Goal: Transaction & Acquisition: Purchase product/service

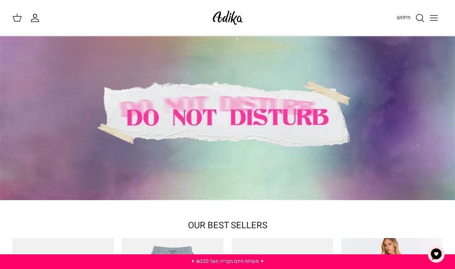
click at [418, 20] on circle "חיפוש" at bounding box center [419, 17] width 7 height 7
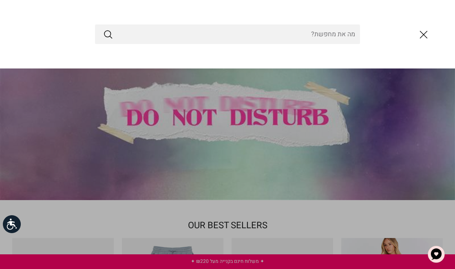
click at [197, 37] on input "Search Store" at bounding box center [227, 34] width 265 height 20
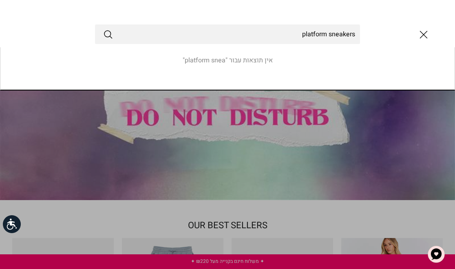
type input "platform sneakers"
click at [103, 29] on button "Submit" at bounding box center [108, 34] width 10 height 11
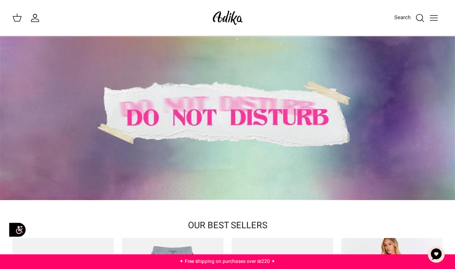
click at [422, 23] on div "Search" at bounding box center [348, 18] width 190 height 18
click at [420, 19] on icon "Search" at bounding box center [420, 18] width 10 height 10
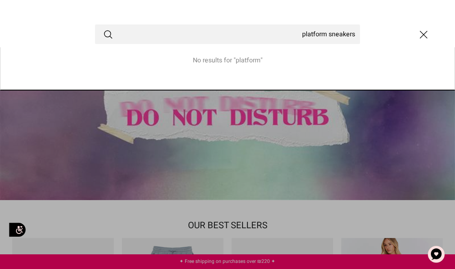
type input "platform sneakers"
click at [103, 29] on button "Submit" at bounding box center [108, 34] width 10 height 11
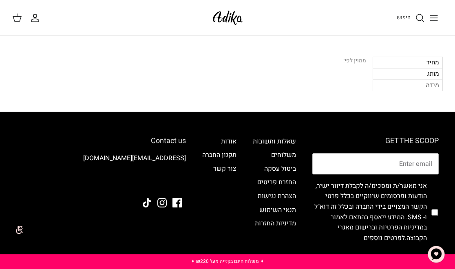
click at [420, 20] on icon "חיפוש" at bounding box center [420, 18] width 10 height 10
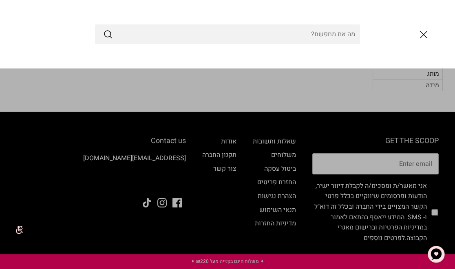
click at [425, 28] on icon "סגור" at bounding box center [424, 35] width 14 height 14
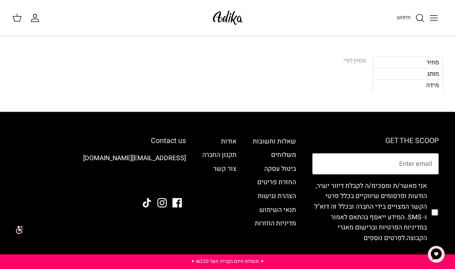
click at [439, 18] on button "Toggle menu" at bounding box center [434, 18] width 18 height 18
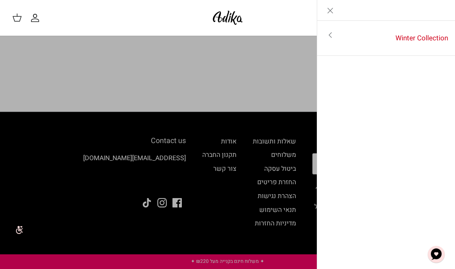
click at [329, 42] on link "Toggle menu" at bounding box center [330, 35] width 26 height 19
click at [413, 14] on div "Left Winter Collection" at bounding box center [386, 10] width 138 height 21
click at [401, 7] on span "Winter Collection" at bounding box center [386, 10] width 53 height 20
click at [329, 7] on icon "Close" at bounding box center [330, 11] width 10 height 10
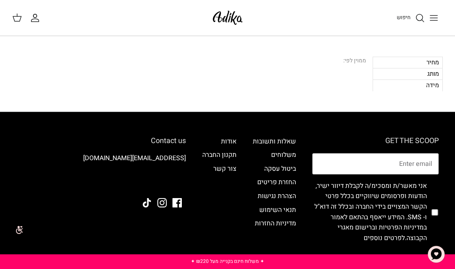
click at [33, 20] on icon "החשבון שלי" at bounding box center [35, 18] width 10 height 10
